Goal: Find specific page/section: Find specific page/section

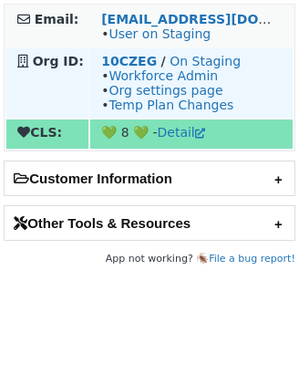
click at [98, 69] on td "10CZEG / On Staging • Workforce Admin • Org settings page • Temp Plan Changes" at bounding box center [191, 82] width 202 height 69
click at [114, 66] on strong "10CZEG" at bounding box center [129, 61] width 56 height 15
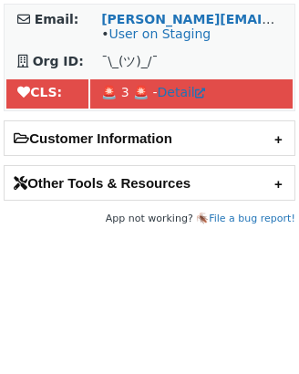
click at [163, 189] on h2 "Other Tools & Resources" at bounding box center [150, 183] width 290 height 34
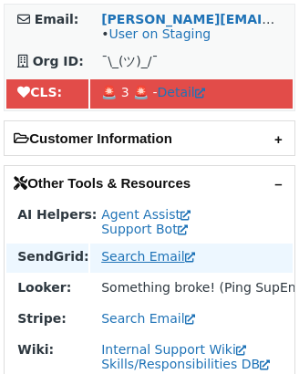
click at [147, 263] on link "Search Email" at bounding box center [147, 256] width 93 height 15
click at [149, 263] on link "Search Email" at bounding box center [147, 256] width 93 height 15
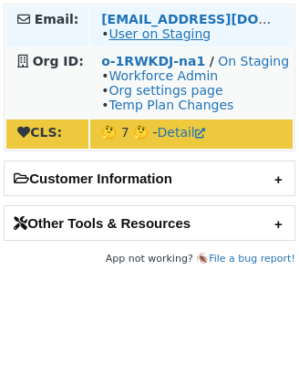
click at [148, 34] on link "User on Staging" at bounding box center [159, 33] width 102 height 15
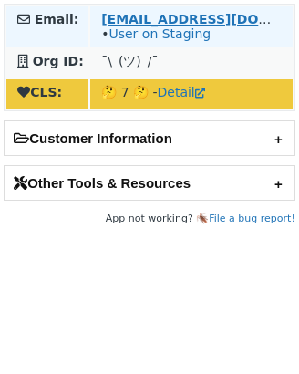
click at [135, 17] on strong "[EMAIL_ADDRESS][DOMAIN_NAME]" at bounding box center [225, 19] width 249 height 15
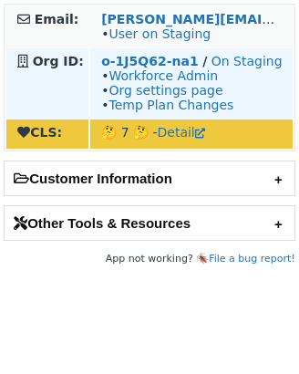
click at [165, 53] on td "o-1J5Q62-na1 / On Staging • Workforce Admin • Org settings page • Temp Plan Cha…" at bounding box center [191, 82] width 202 height 69
click at [165, 60] on strong "o-1J5Q62-na1" at bounding box center [149, 61] width 97 height 15
click at [149, 59] on strong "o-1J5Q62-na1" at bounding box center [149, 61] width 97 height 15
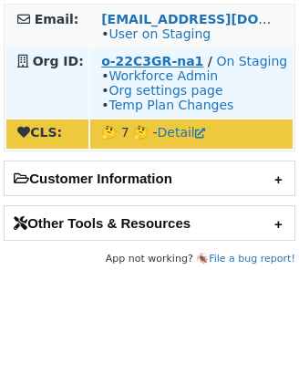
click at [131, 56] on strong "o-22C3GR-na1" at bounding box center [152, 61] width 102 height 15
click at [143, 57] on strong "o-22C3GR-na1" at bounding box center [152, 61] width 102 height 15
